Goal: Task Accomplishment & Management: Manage account settings

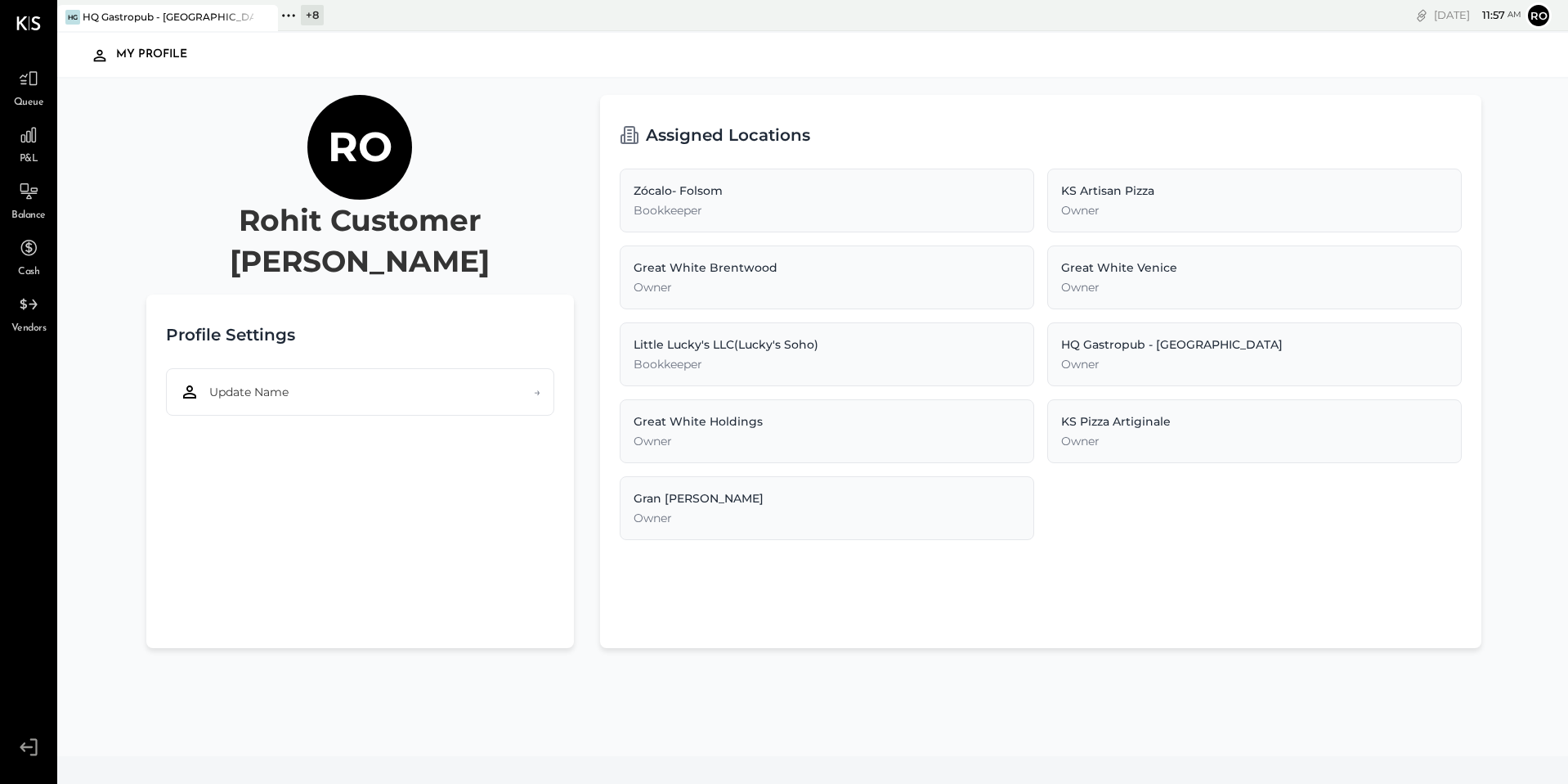
click at [285, 18] on icon at bounding box center [288, 15] width 21 height 21
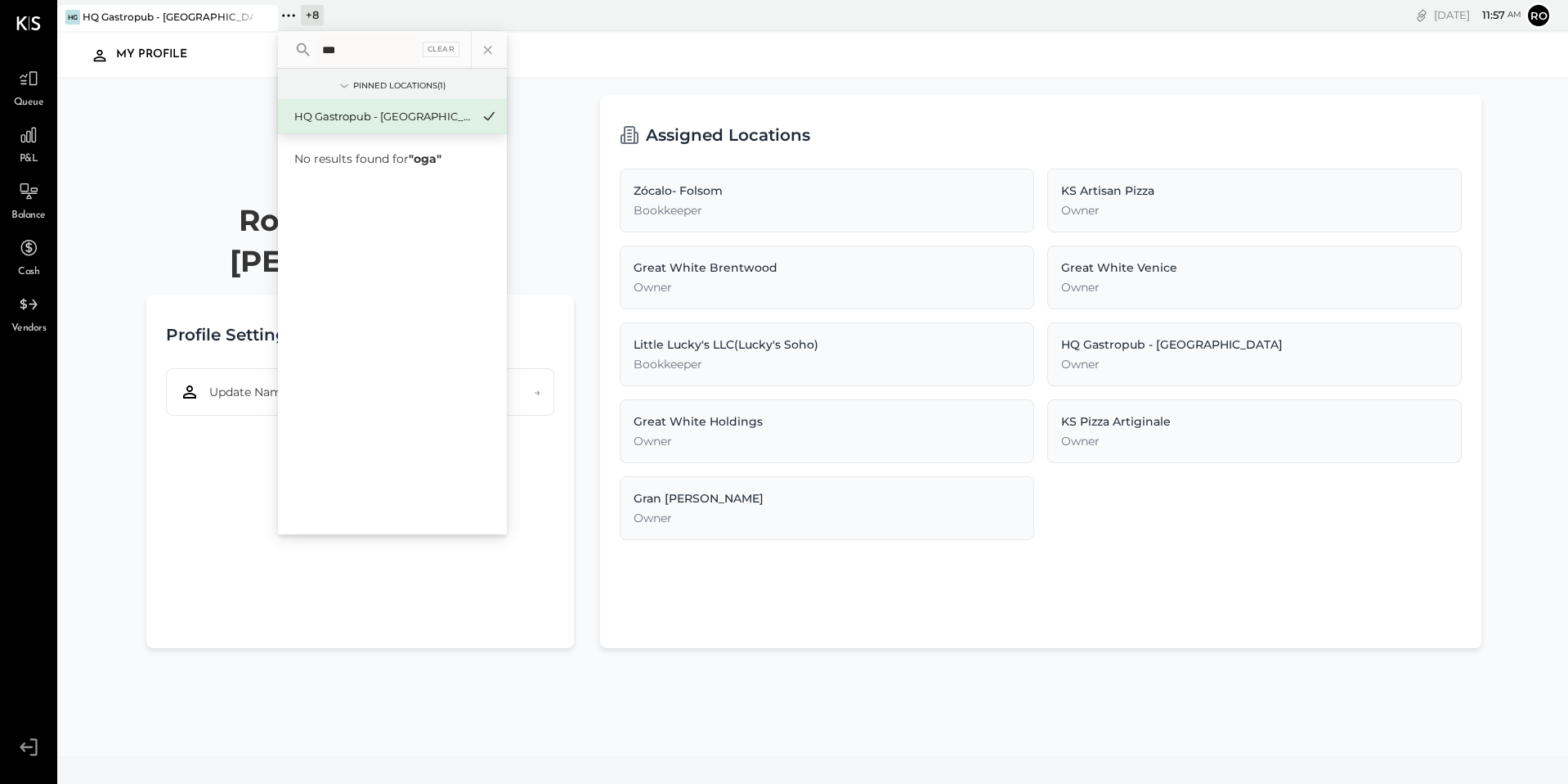
type input "****"
click at [1527, 25] on div "Ro" at bounding box center [1538, 15] width 26 height 26
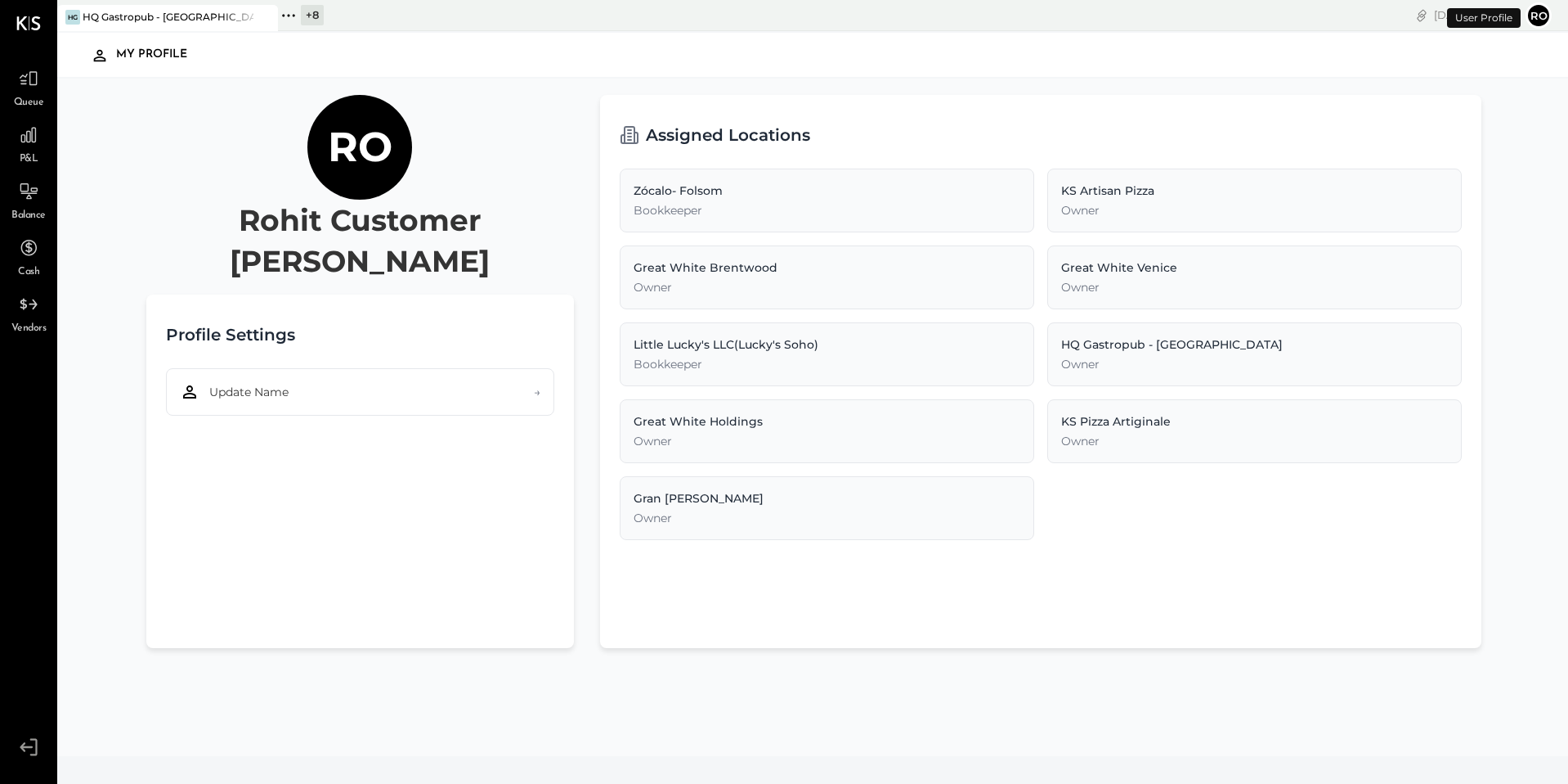
click at [1534, 23] on button "Ro" at bounding box center [1538, 15] width 26 height 26
click at [1534, 16] on button "Ro" at bounding box center [1538, 15] width 26 height 26
click at [20, 748] on icon at bounding box center [28, 746] width 29 height 25
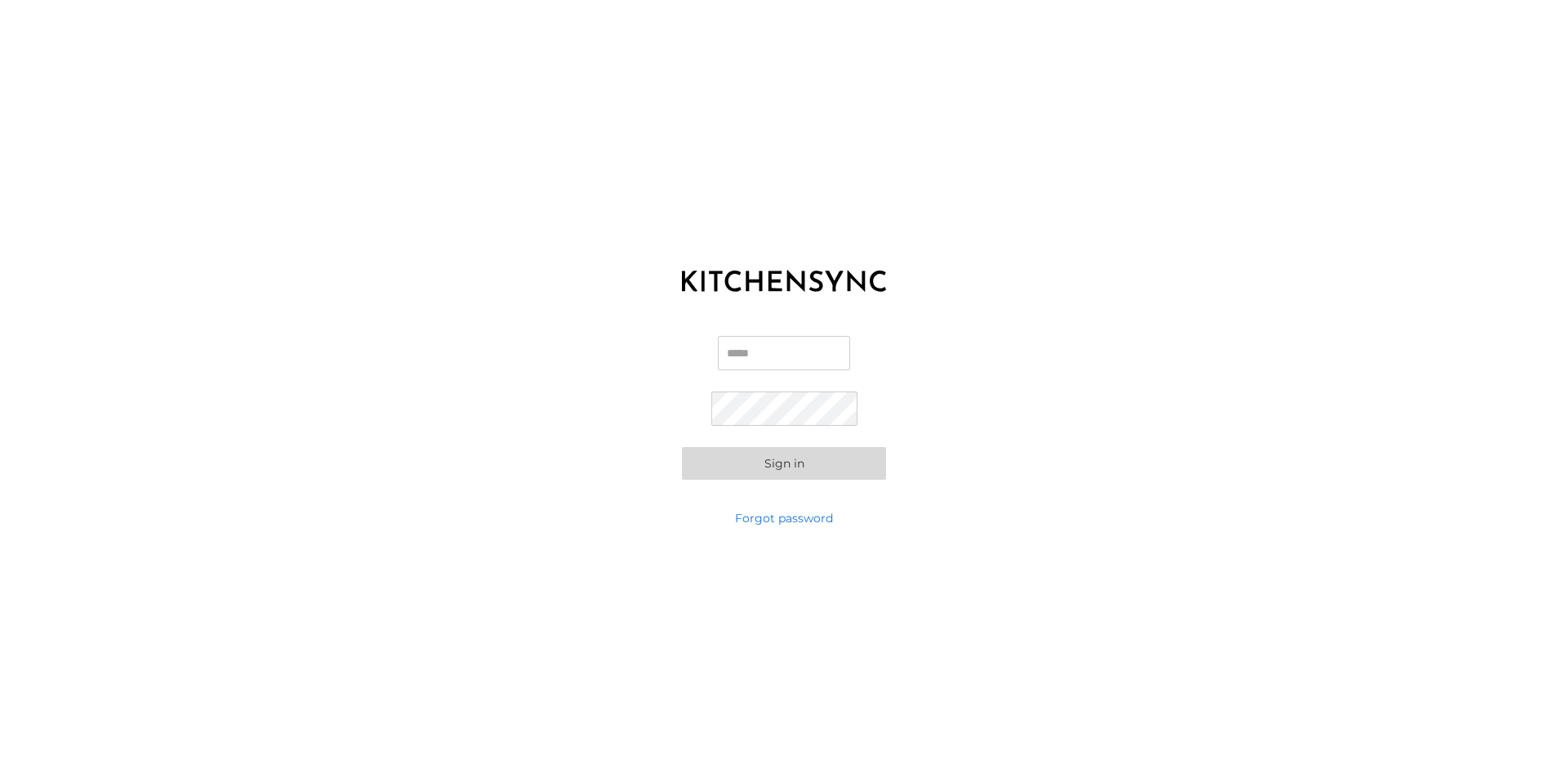
type input "**********"
click at [854, 576] on div "**********" at bounding box center [784, 392] width 1568 height 783
click at [904, 564] on div "**********" at bounding box center [784, 392] width 1568 height 783
click at [832, 461] on button "Sign in" at bounding box center [784, 462] width 204 height 33
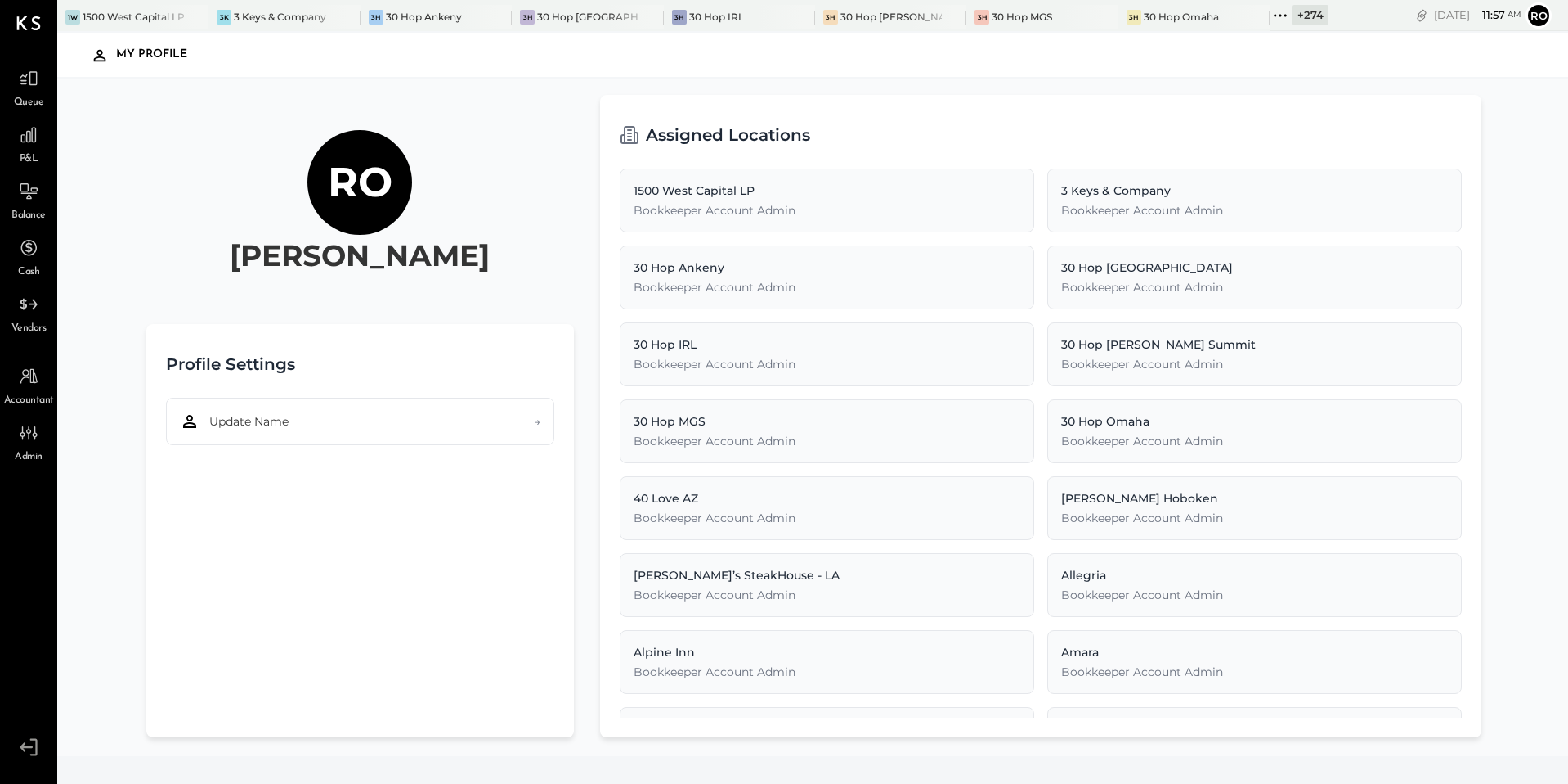
click at [1269, 18] on icon at bounding box center [1279, 15] width 21 height 21
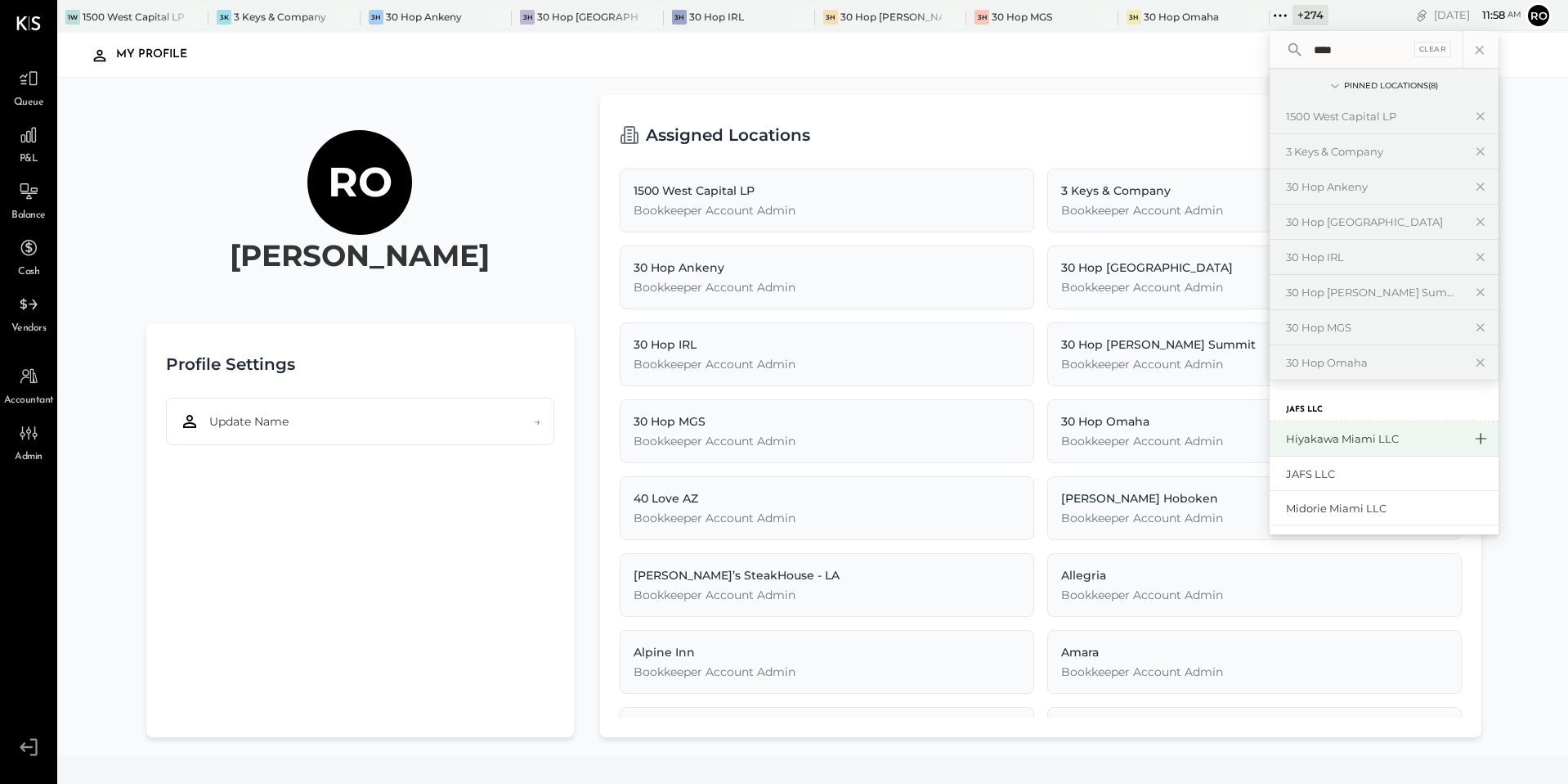
type input "****"
click at [1470, 442] on icon at bounding box center [1480, 438] width 20 height 21
click at [1470, 439] on icon at bounding box center [1480, 438] width 20 height 21
click at [1458, 440] on div "Midorie Miami LLC" at bounding box center [1383, 438] width 229 height 35
click at [1470, 438] on icon at bounding box center [1480, 438] width 20 height 21
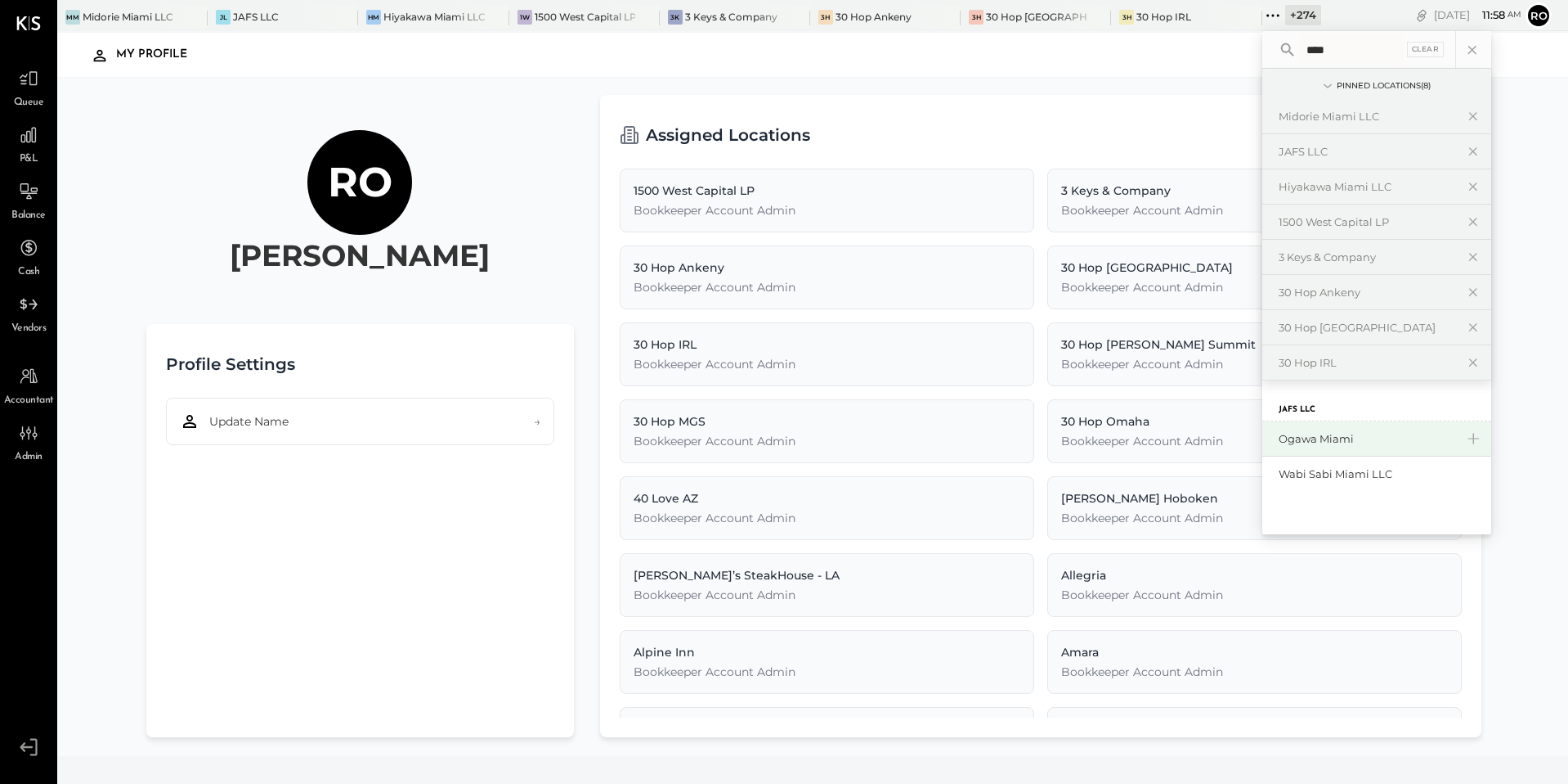
click at [1450, 438] on div "Ogawa Miami" at bounding box center [1376, 438] width 229 height 35
click at [1463, 438] on icon at bounding box center [1473, 438] width 20 height 21
click at [1470, 435] on icon at bounding box center [1480, 438] width 20 height 21
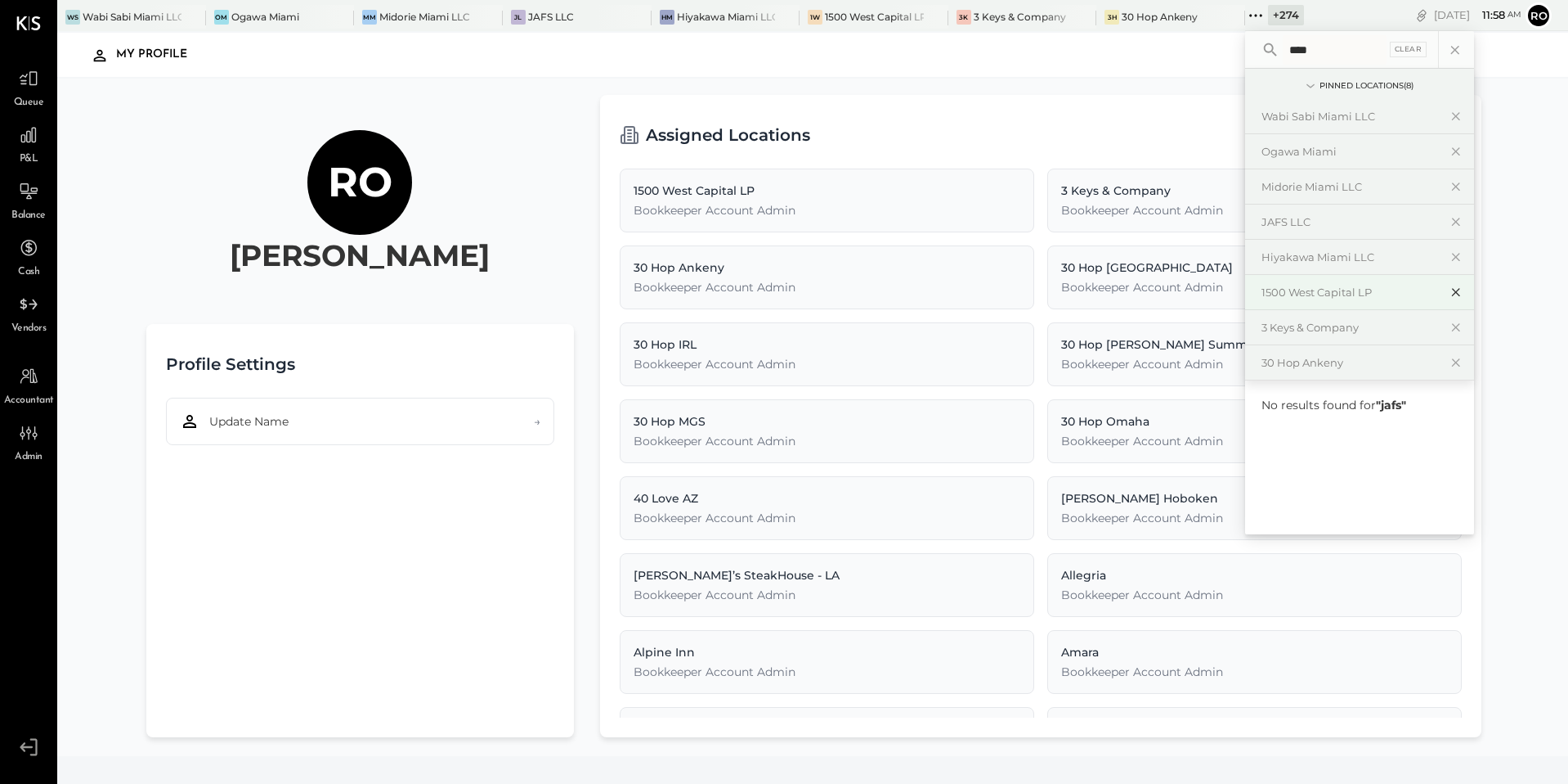
click at [1452, 294] on icon at bounding box center [1456, 293] width 8 height 8
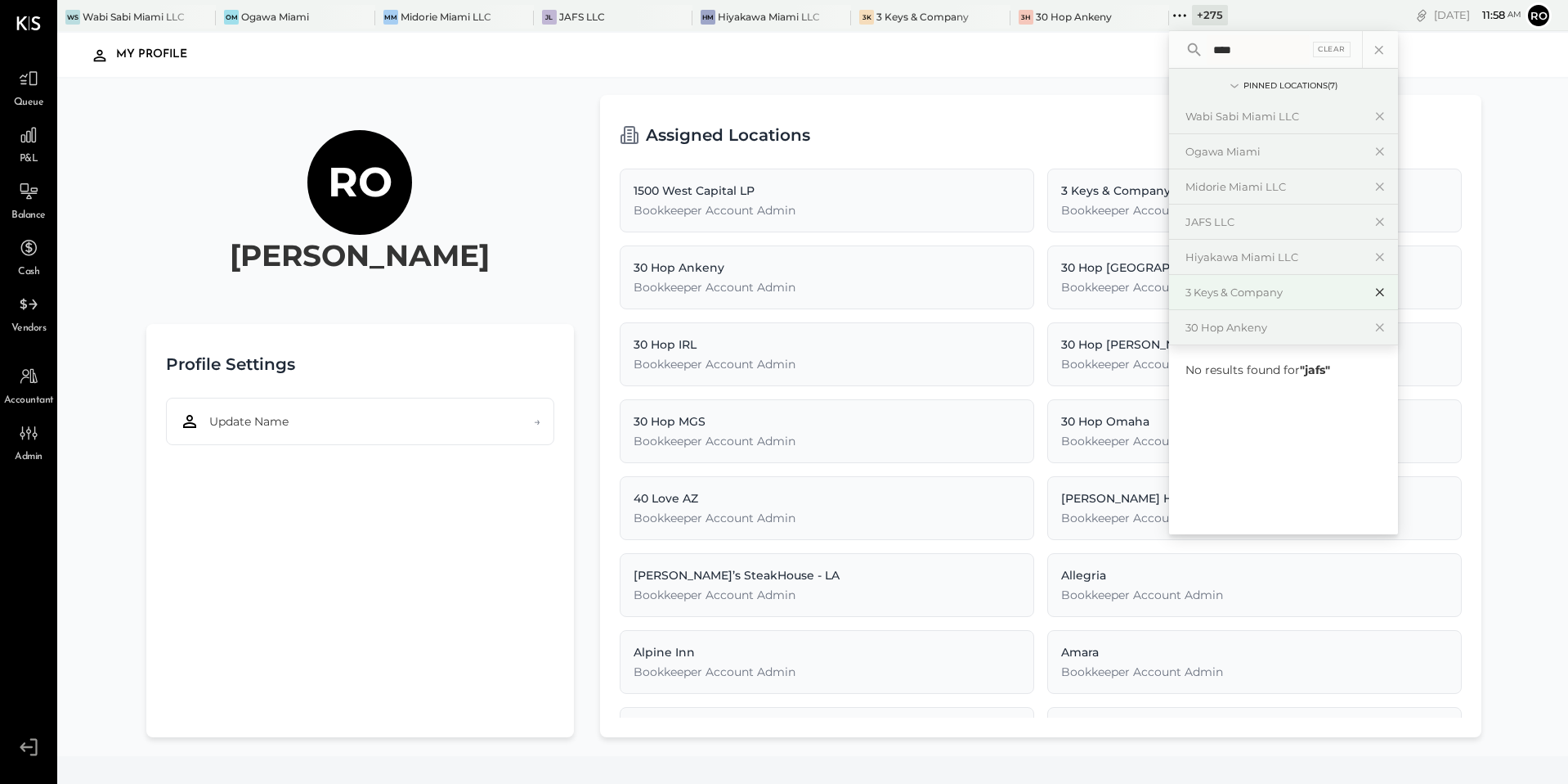
click at [1376, 290] on icon at bounding box center [1380, 293] width 8 height 8
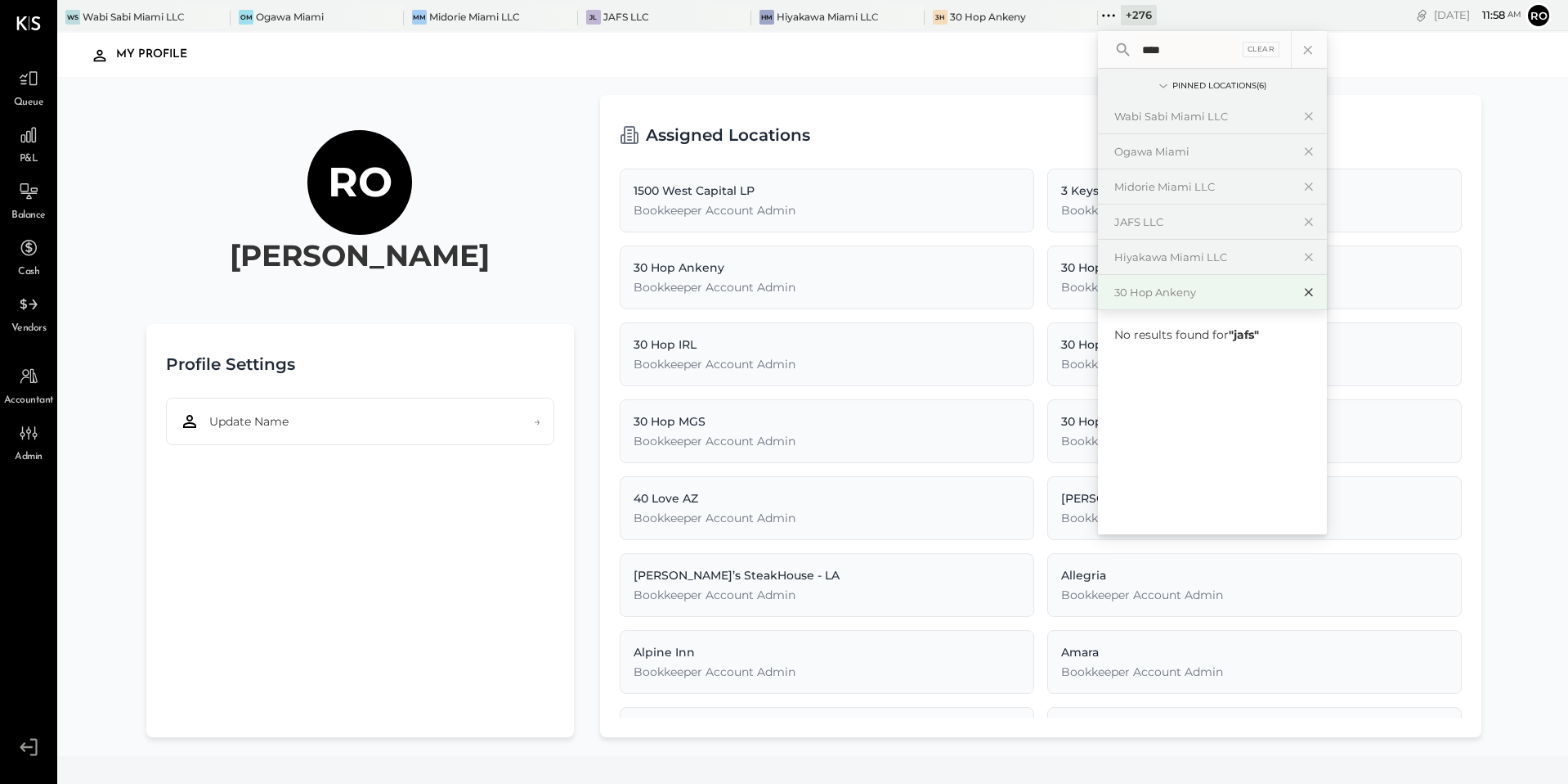
click at [1304, 293] on icon at bounding box center [1309, 291] width 20 height 21
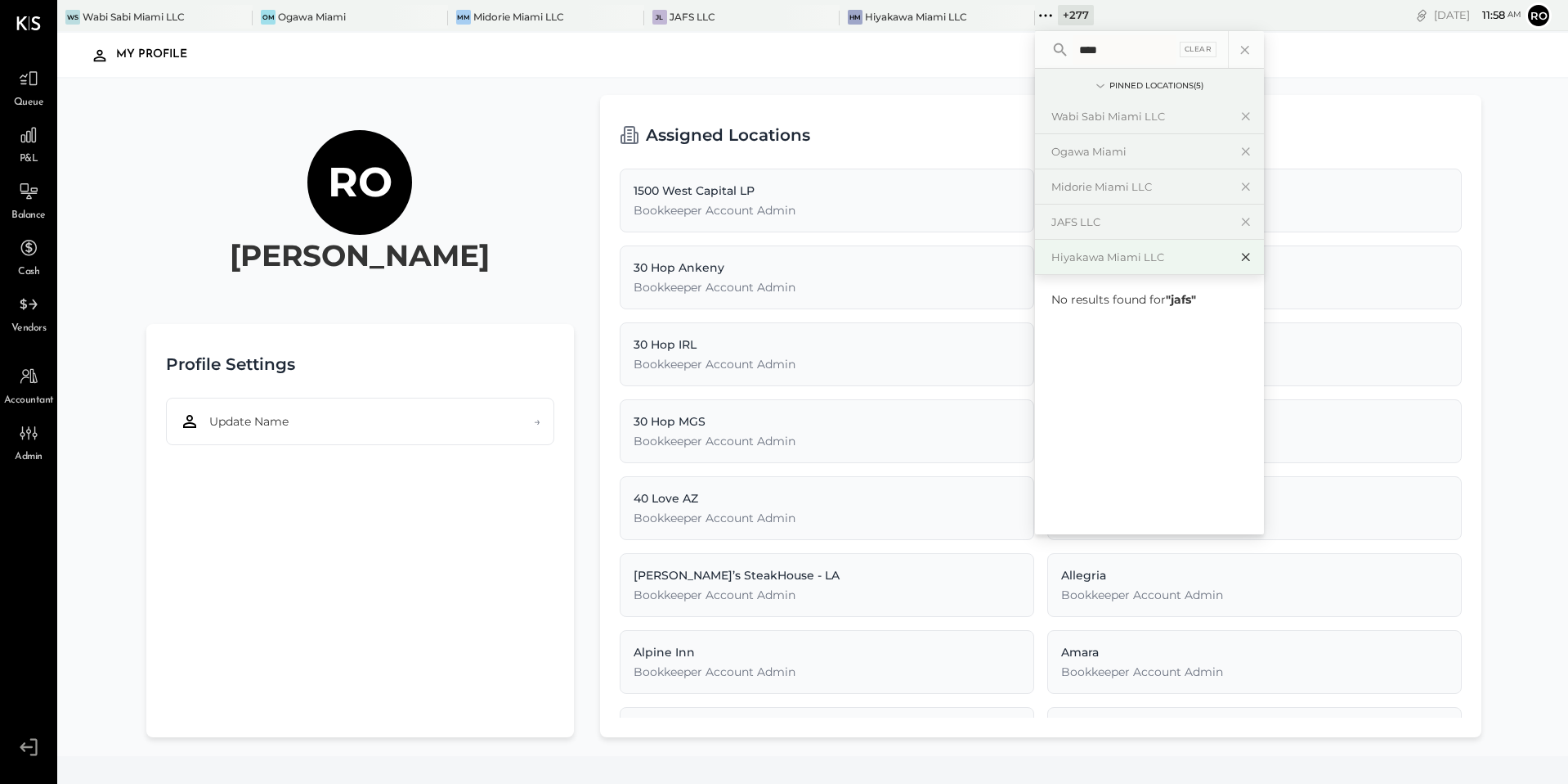
click at [1238, 262] on icon at bounding box center [1246, 256] width 20 height 21
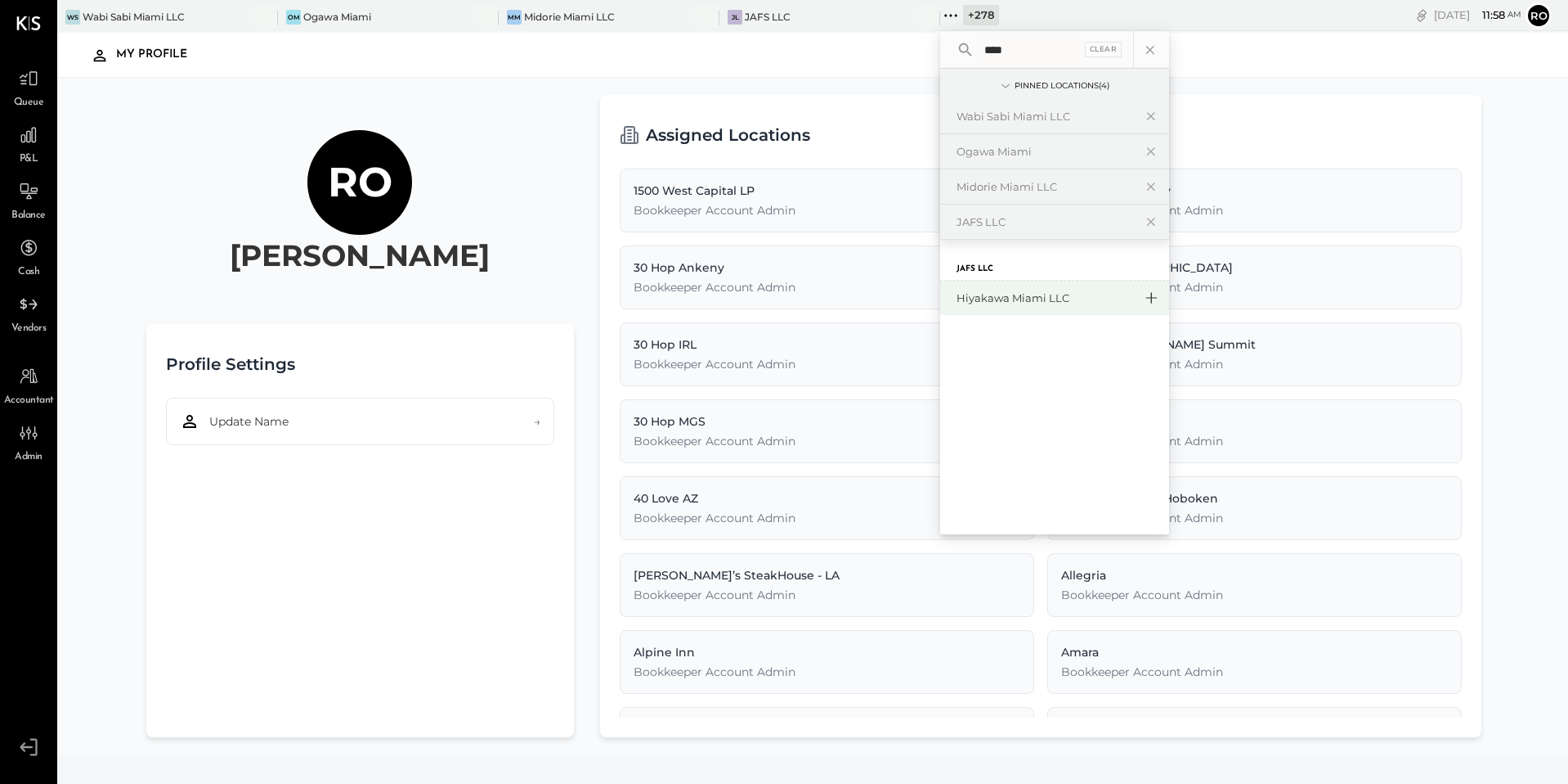
click at [1148, 300] on icon at bounding box center [1151, 297] width 20 height 21
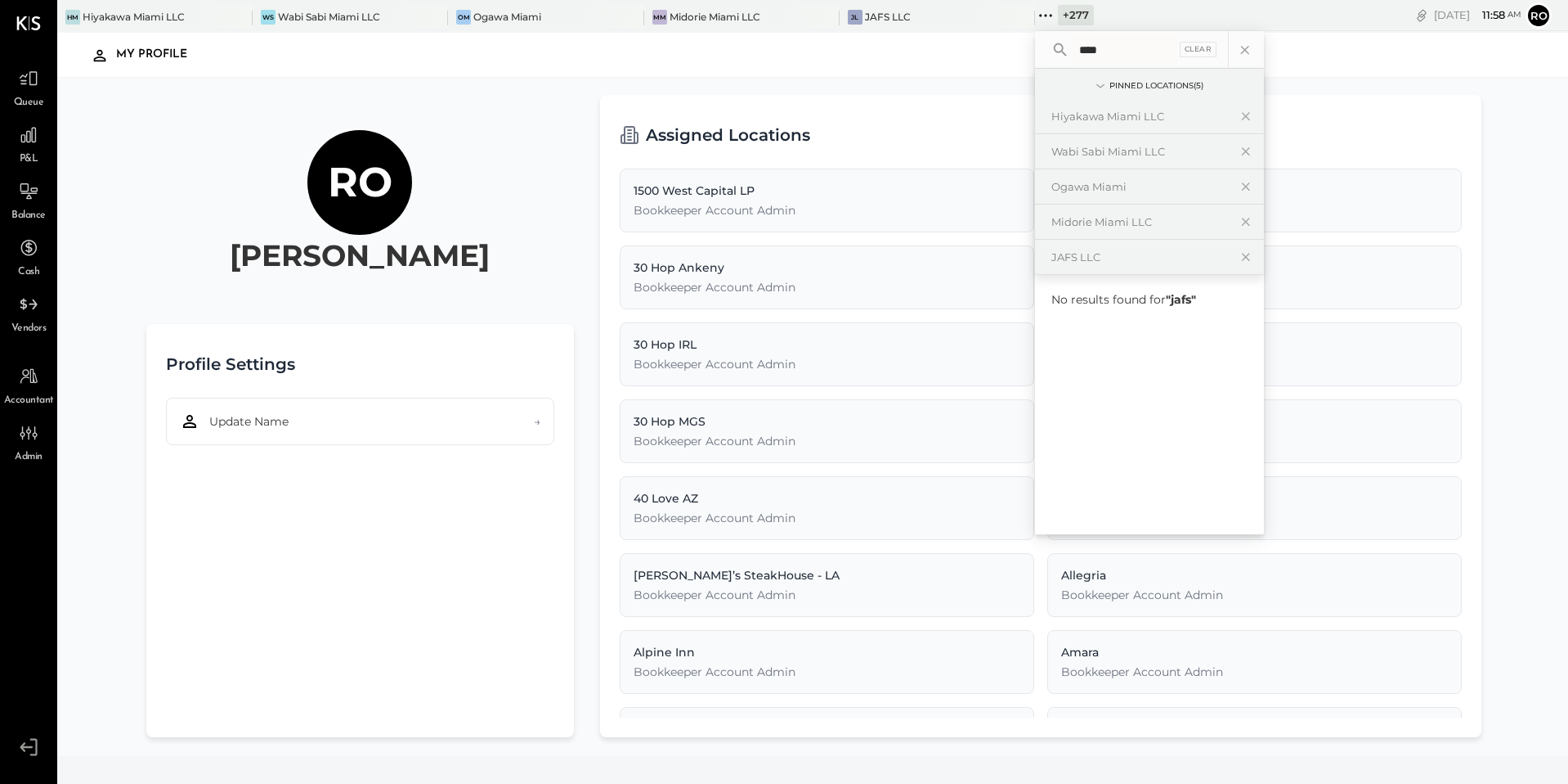
click at [525, 50] on div "My Profile" at bounding box center [813, 55] width 1479 height 38
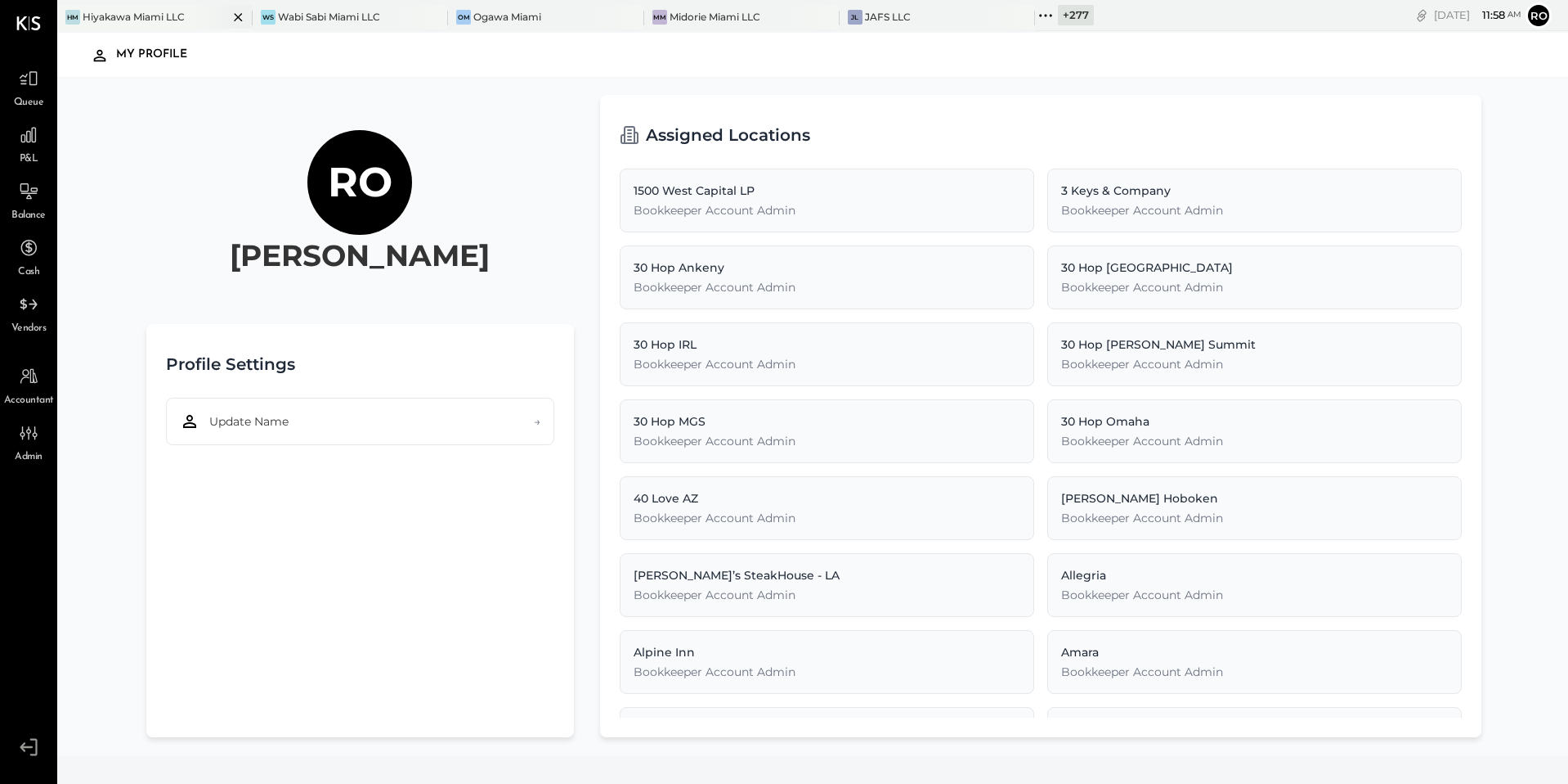
click at [195, 9] on div at bounding box center [223, 17] width 57 height 24
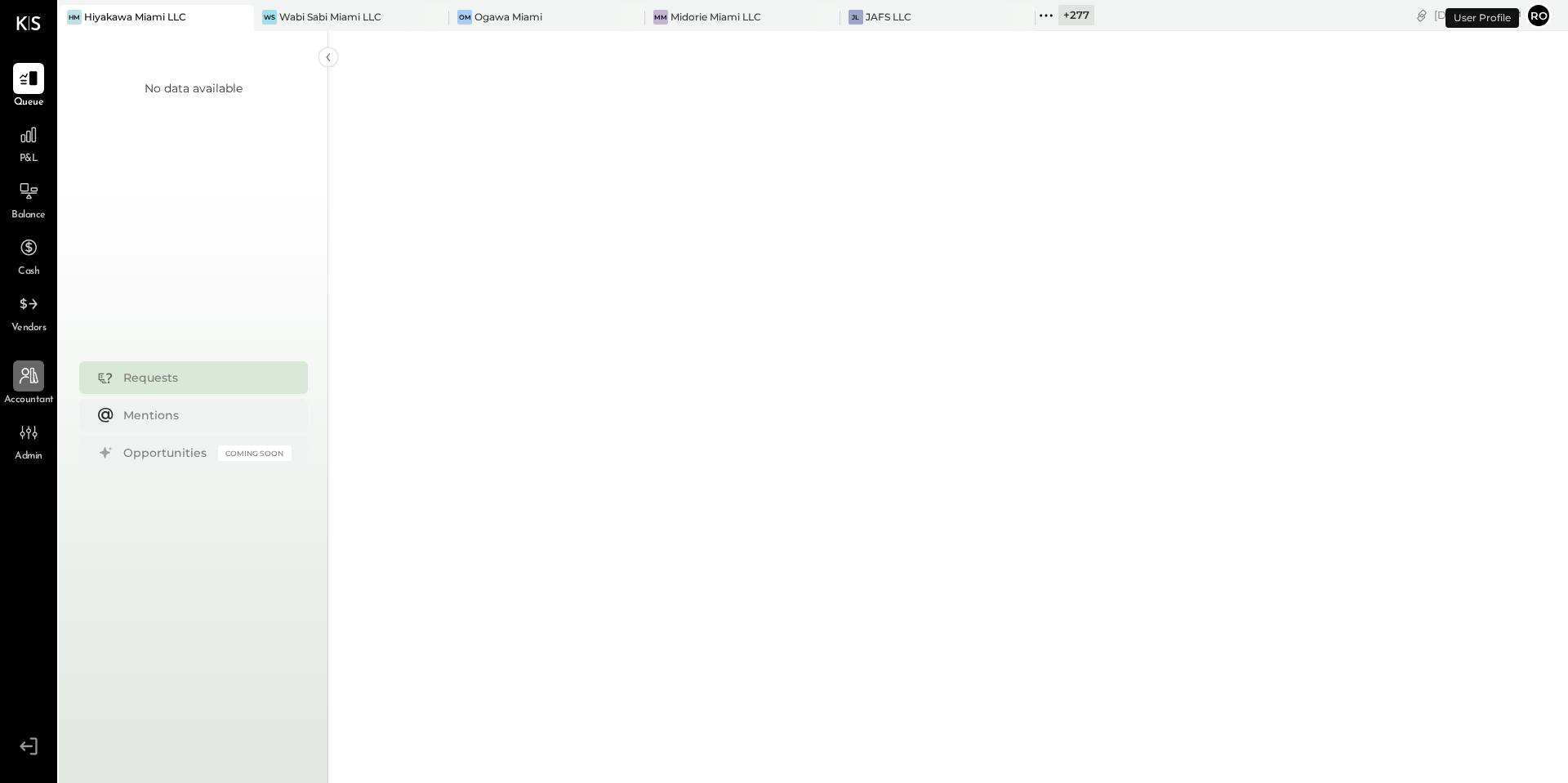
click at [42, 385] on div at bounding box center [28, 376] width 31 height 31
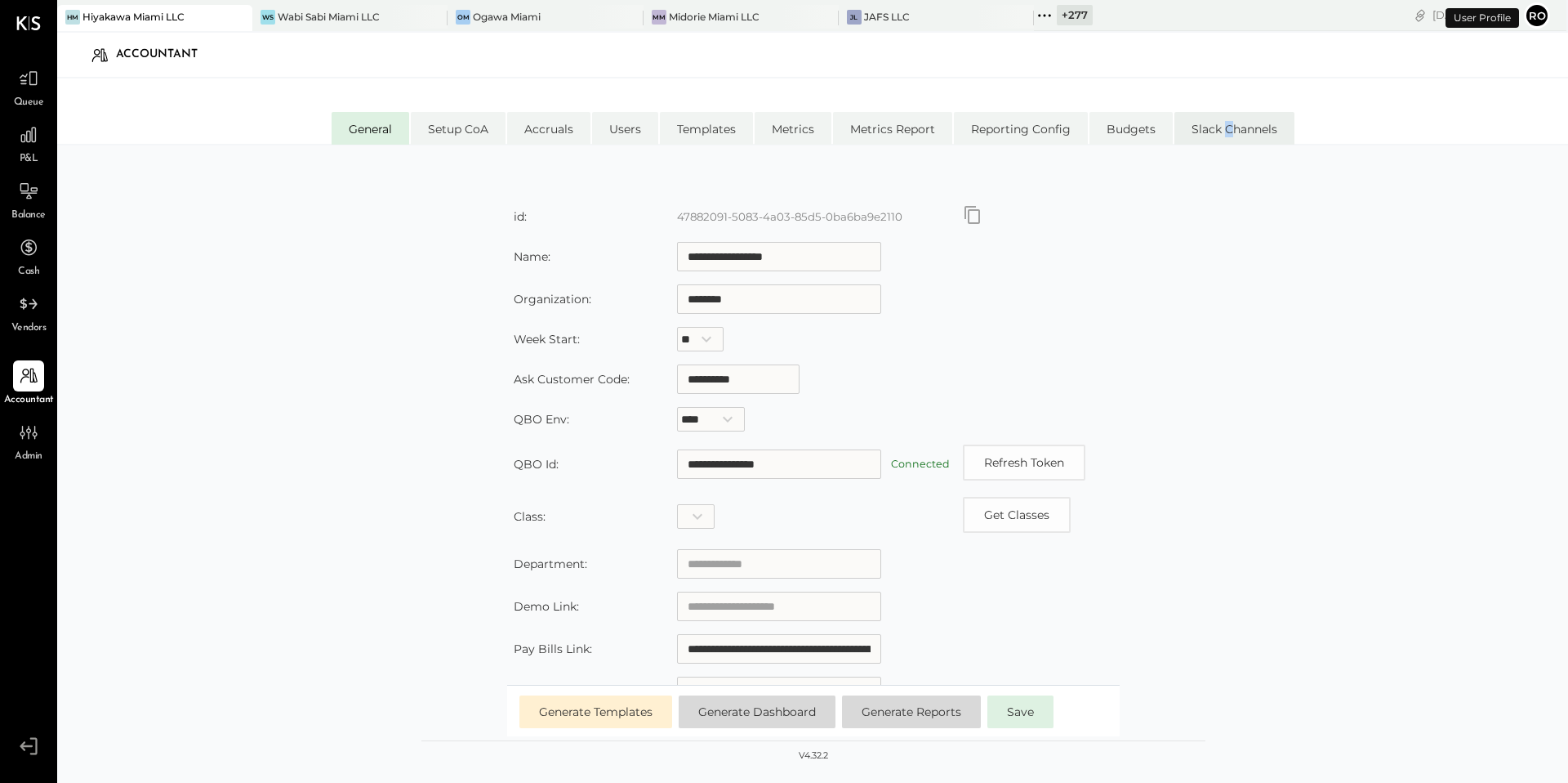
click at [1227, 133] on li "Slack Channels" at bounding box center [1234, 128] width 120 height 33
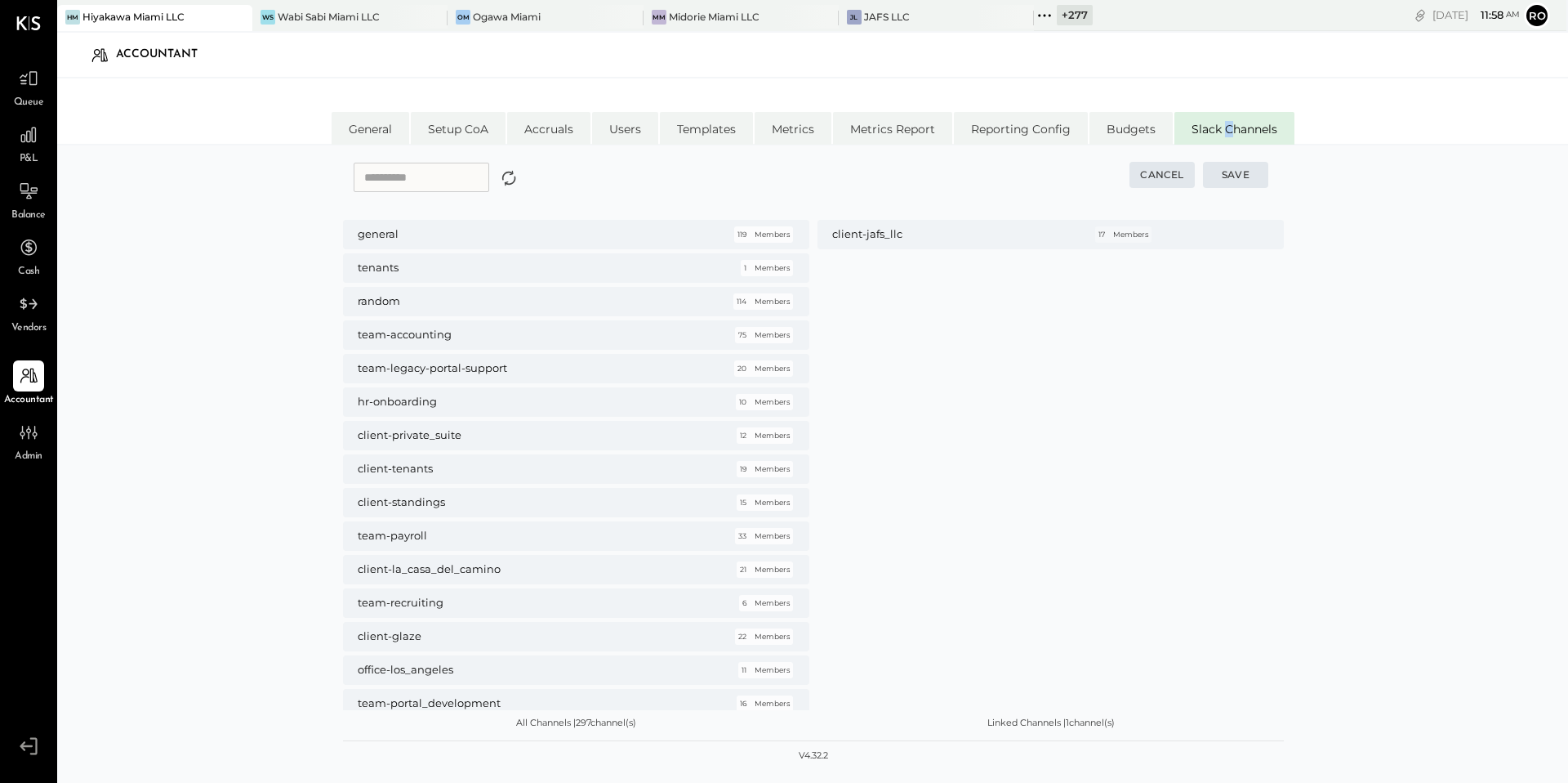
click at [520, 184] on icon "button" at bounding box center [508, 178] width 23 height 24
click at [458, 182] on input "text" at bounding box center [421, 177] width 136 height 29
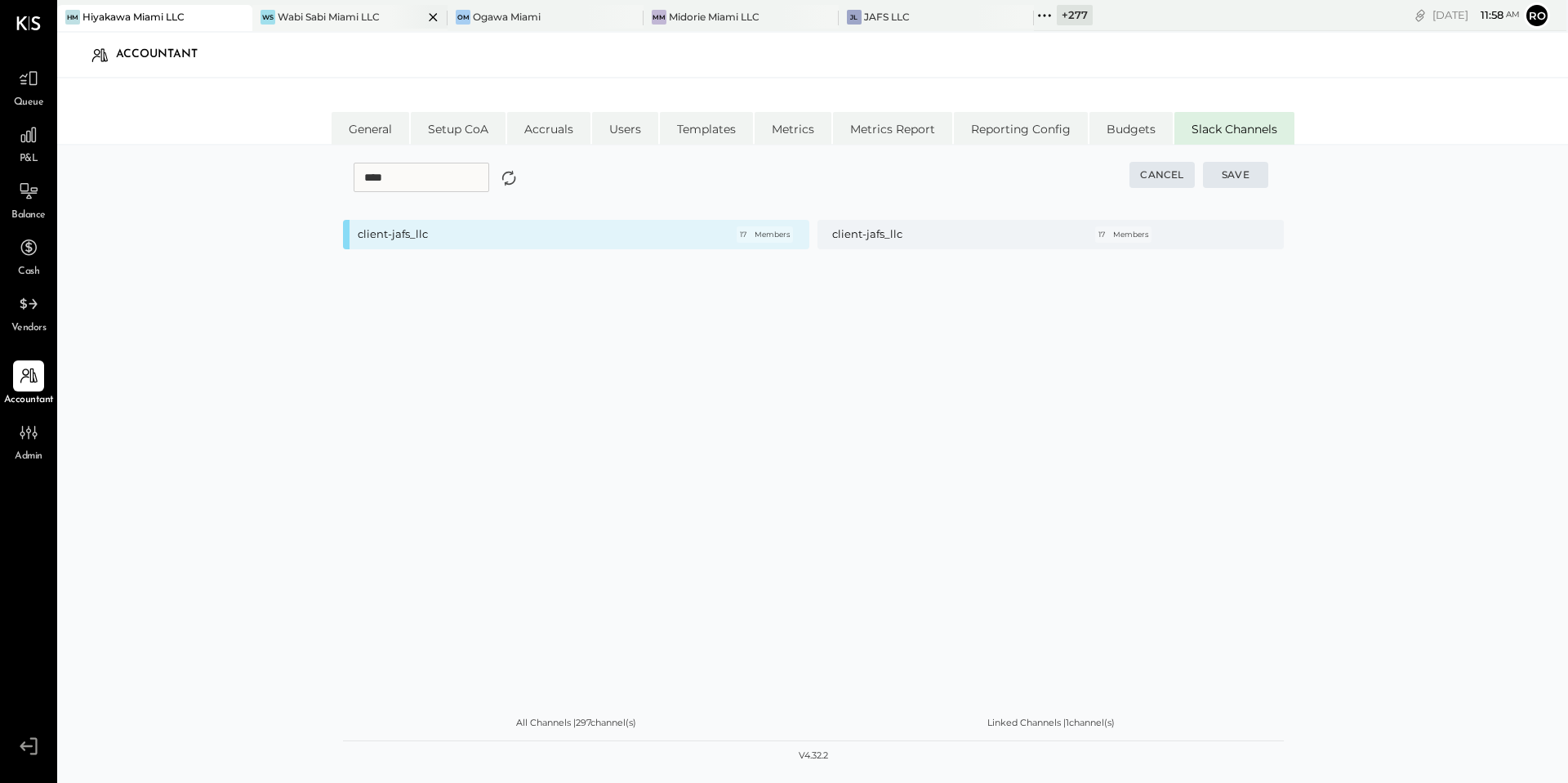
type input "****"
click at [359, 7] on div "WS Wabi Sabi Miami LLC" at bounding box center [350, 18] width 195 height 26
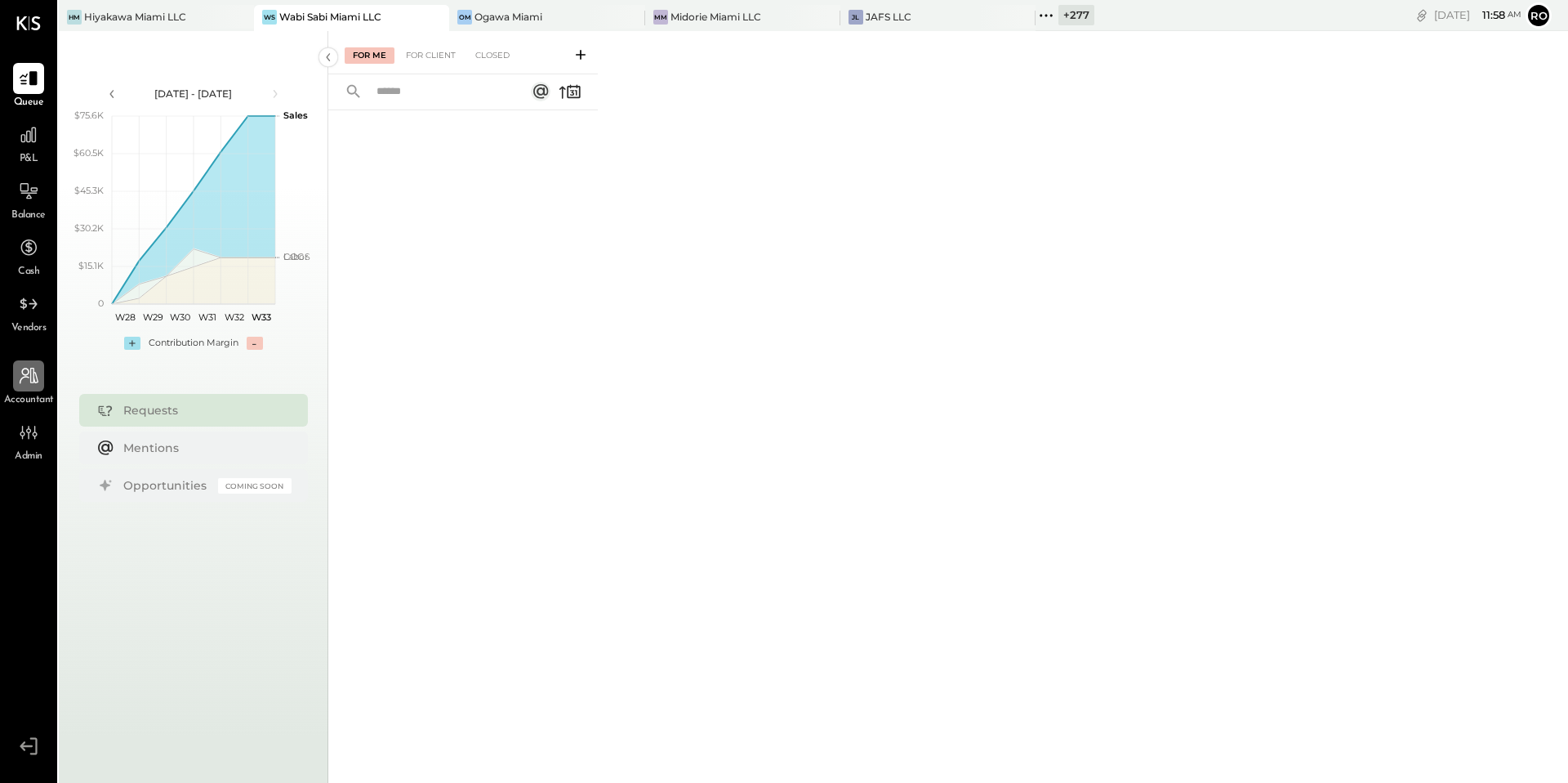
click at [40, 380] on div at bounding box center [28, 376] width 31 height 31
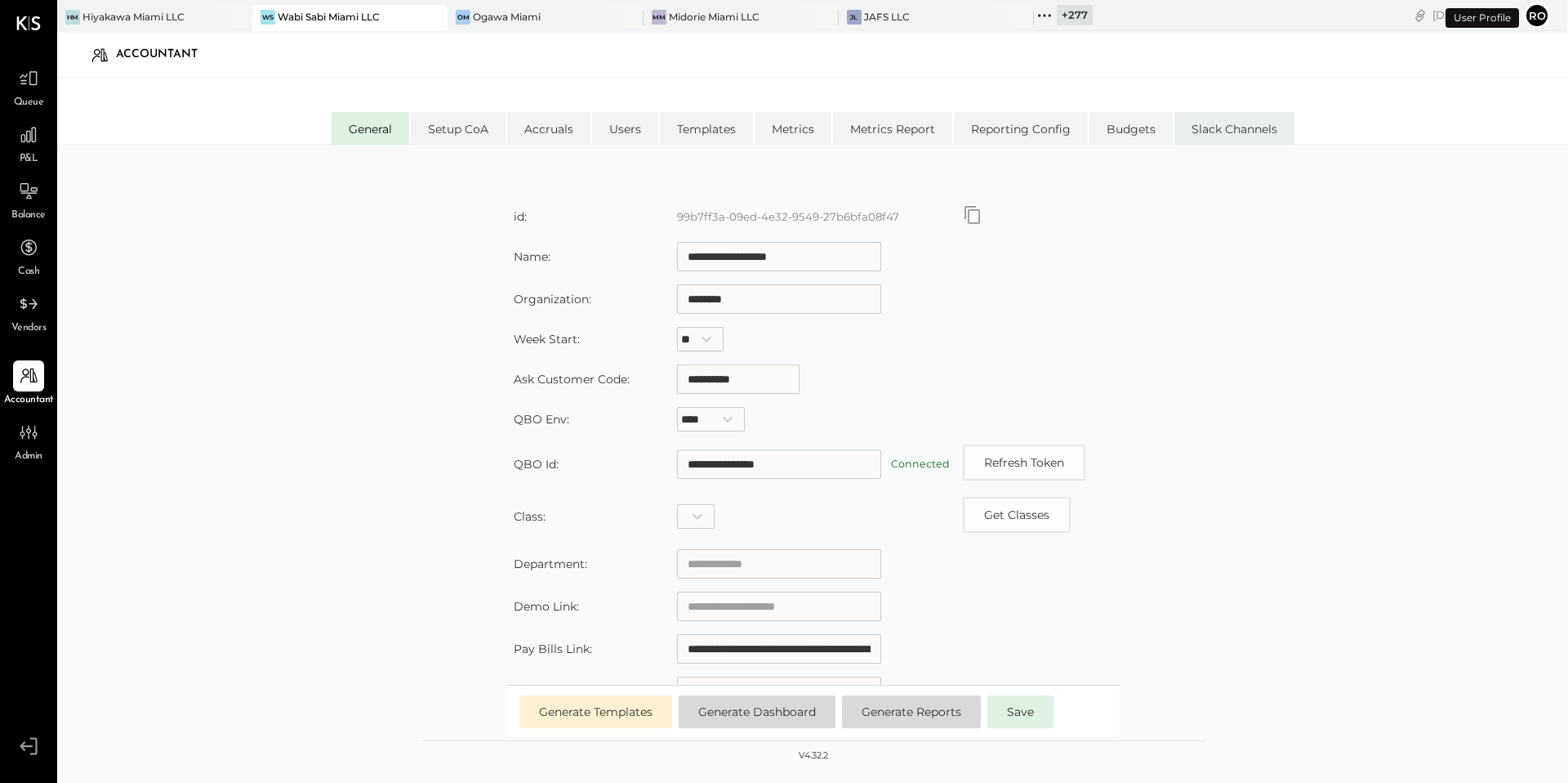
click at [1218, 128] on li "Slack Channels" at bounding box center [1234, 128] width 120 height 33
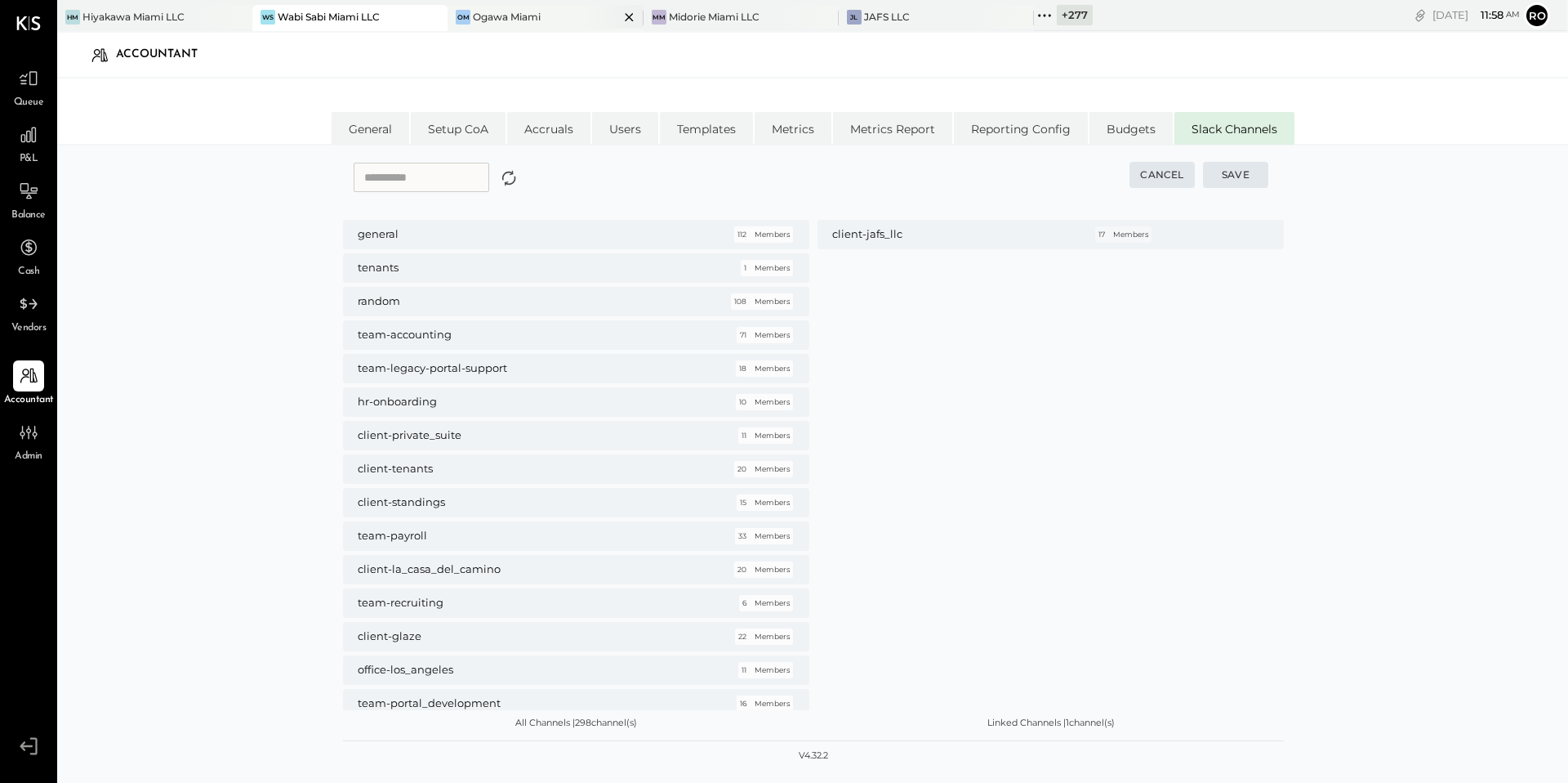
click at [509, 19] on div "Ogawa Miami" at bounding box center [507, 17] width 68 height 14
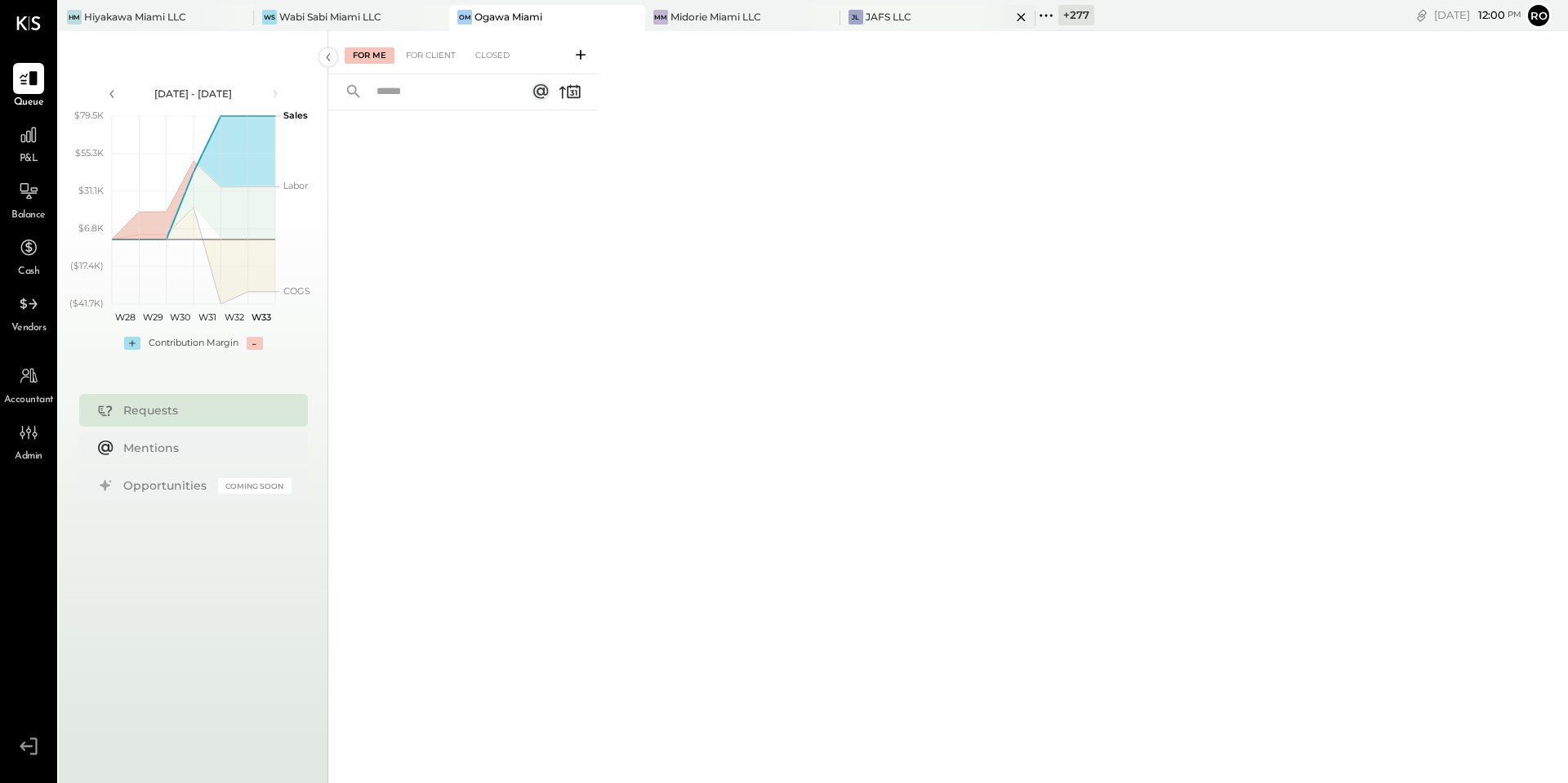
click at [924, 25] on div "JL JAFS LLC" at bounding box center [938, 18] width 195 height 26
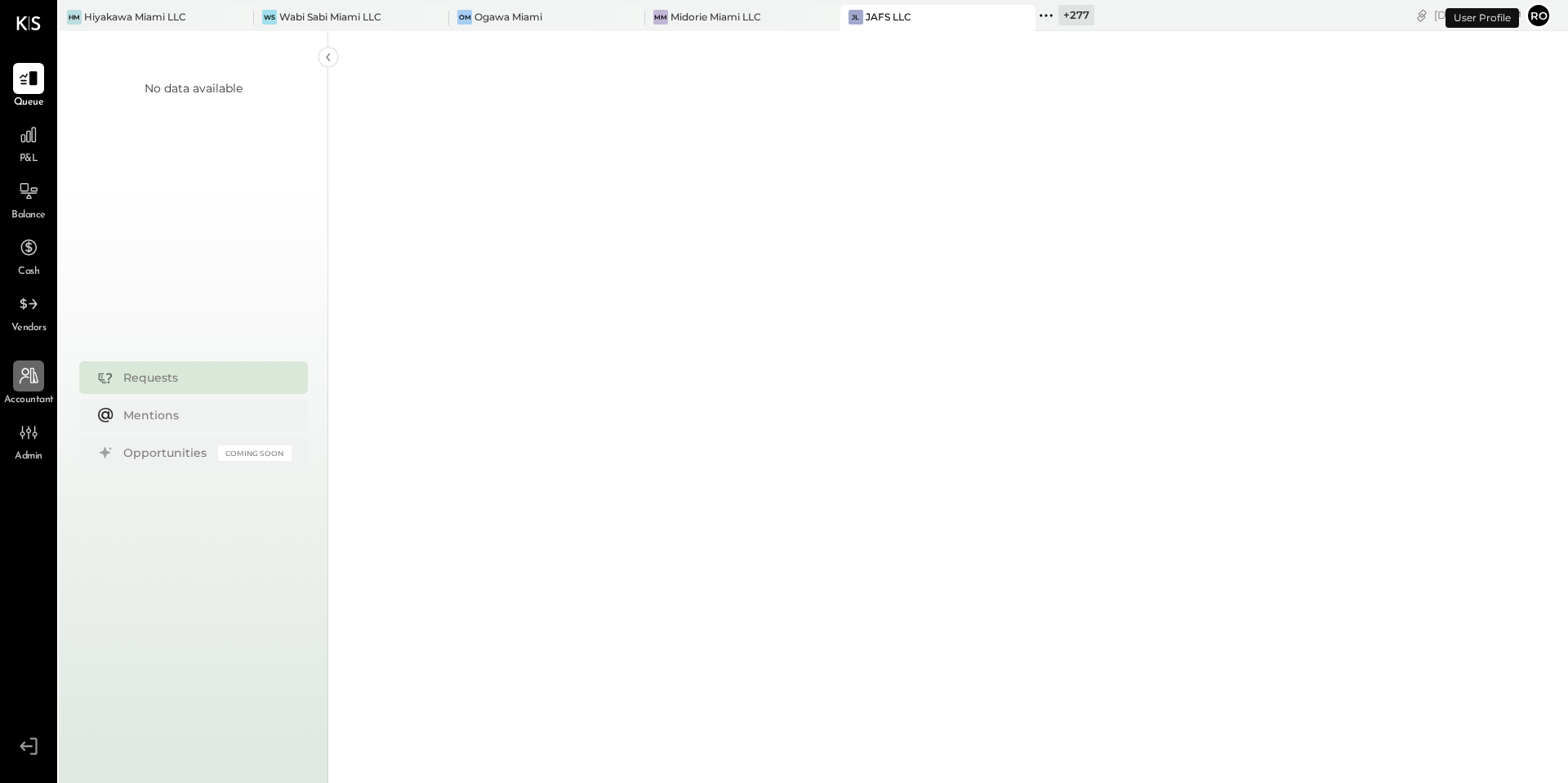
click at [20, 383] on icon at bounding box center [29, 376] width 19 height 16
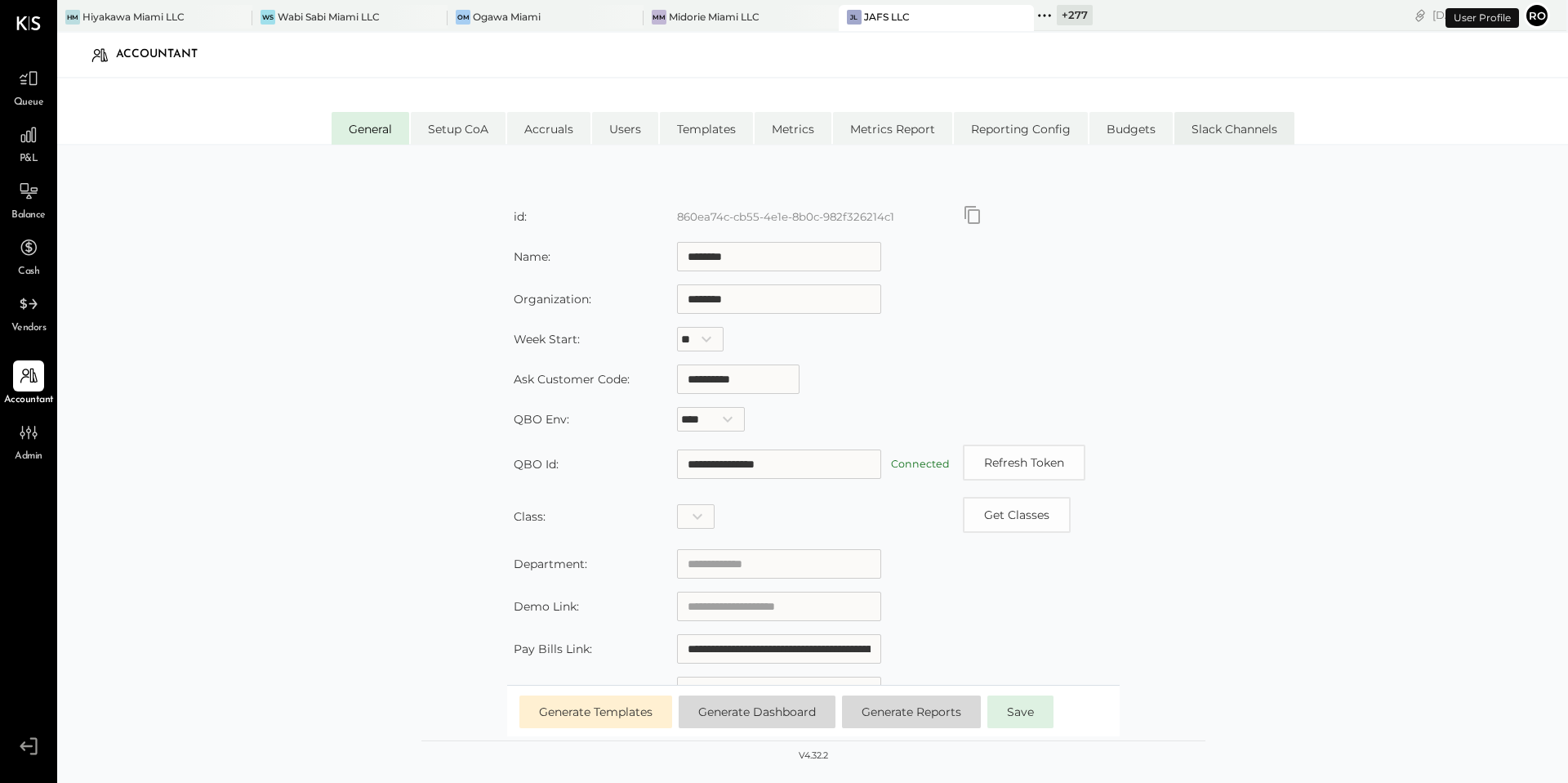
click at [1200, 137] on li "Slack Channels" at bounding box center [1234, 128] width 120 height 33
